Goal: Task Accomplishment & Management: Use online tool/utility

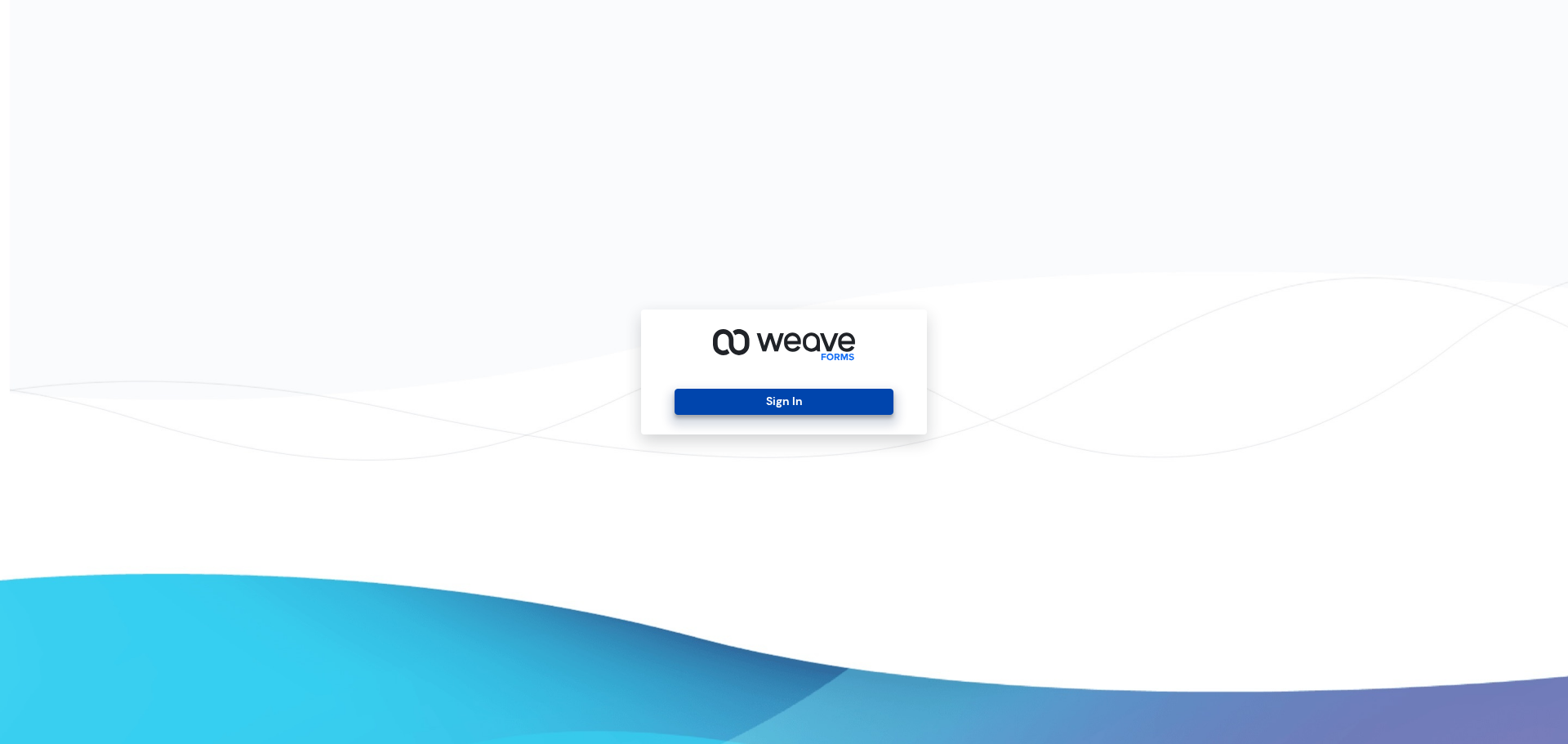
click at [792, 396] on button "Sign In" at bounding box center [783, 401] width 218 height 26
click at [793, 401] on button "Sign In" at bounding box center [783, 401] width 218 height 26
